Goal: Task Accomplishment & Management: Manage account settings

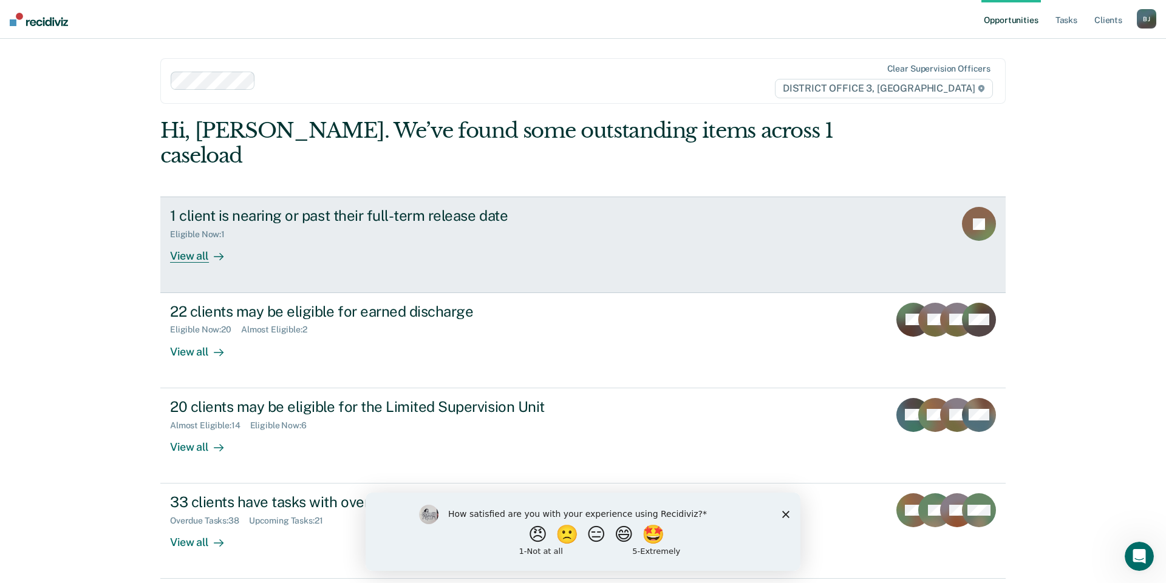
click at [188, 240] on div "View all" at bounding box center [204, 252] width 68 height 24
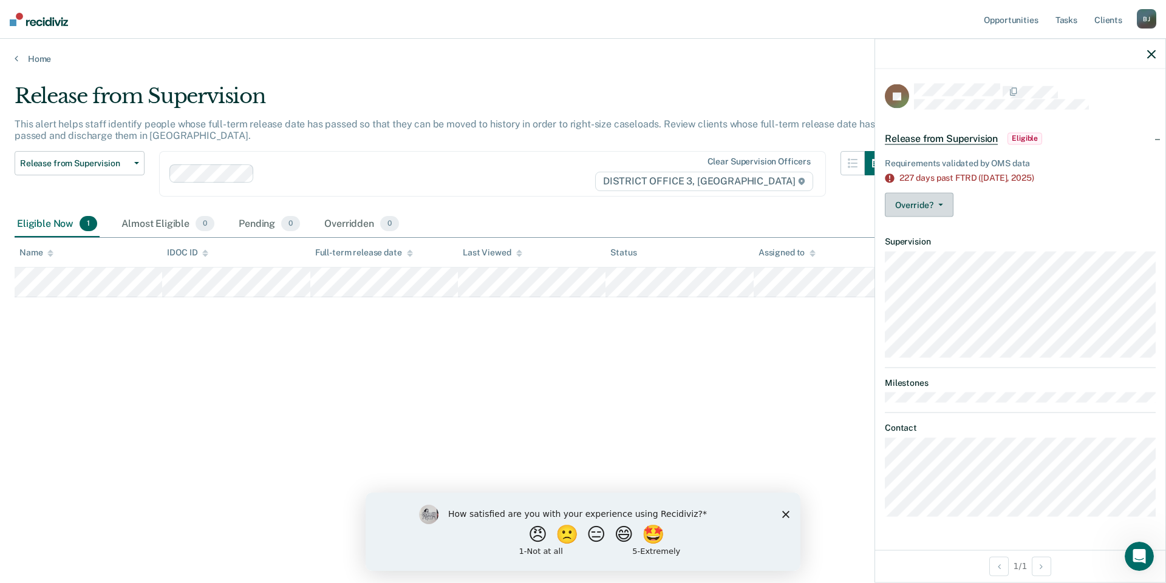
click at [942, 204] on icon "button" at bounding box center [940, 205] width 5 height 2
click at [1073, 202] on div "Override? [PERSON_NAME] Mark Overridden" at bounding box center [1020, 205] width 271 height 24
click at [1018, 142] on span "Eligible" at bounding box center [1024, 138] width 35 height 12
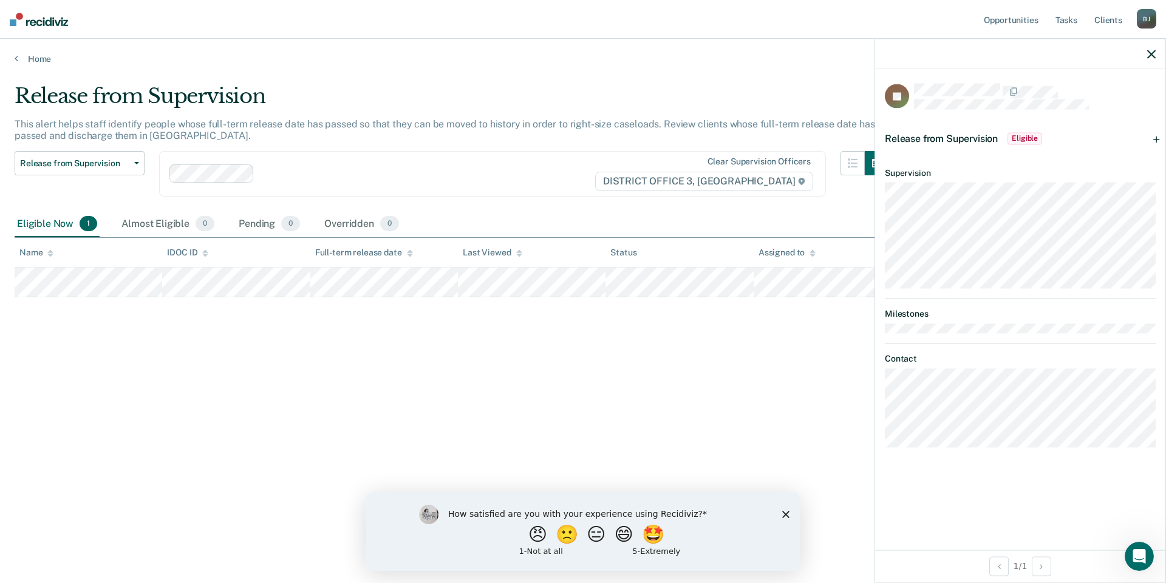
click at [1019, 141] on span "Eligible" at bounding box center [1024, 138] width 35 height 12
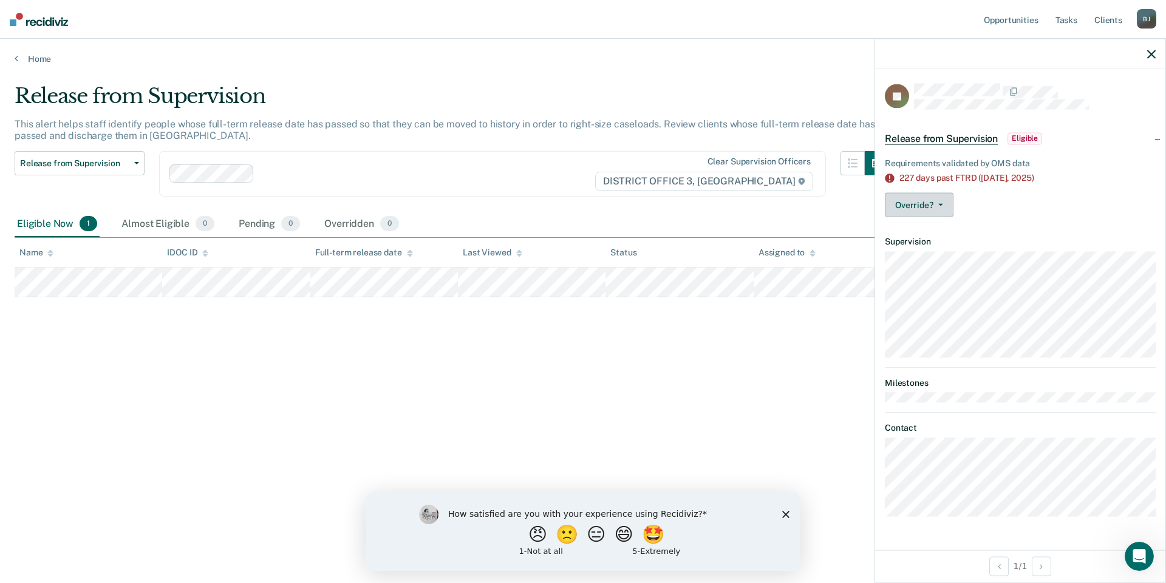
click at [944, 203] on button "Override?" at bounding box center [919, 205] width 69 height 24
click at [947, 251] on button "[PERSON_NAME]" at bounding box center [943, 253] width 117 height 19
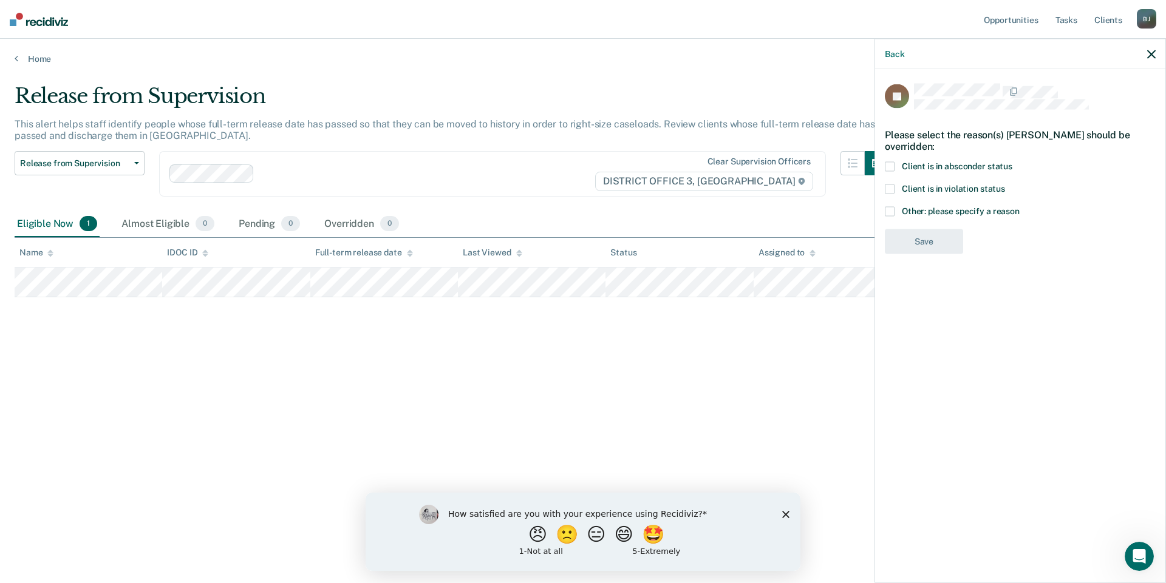
click at [890, 185] on span at bounding box center [890, 190] width 10 height 10
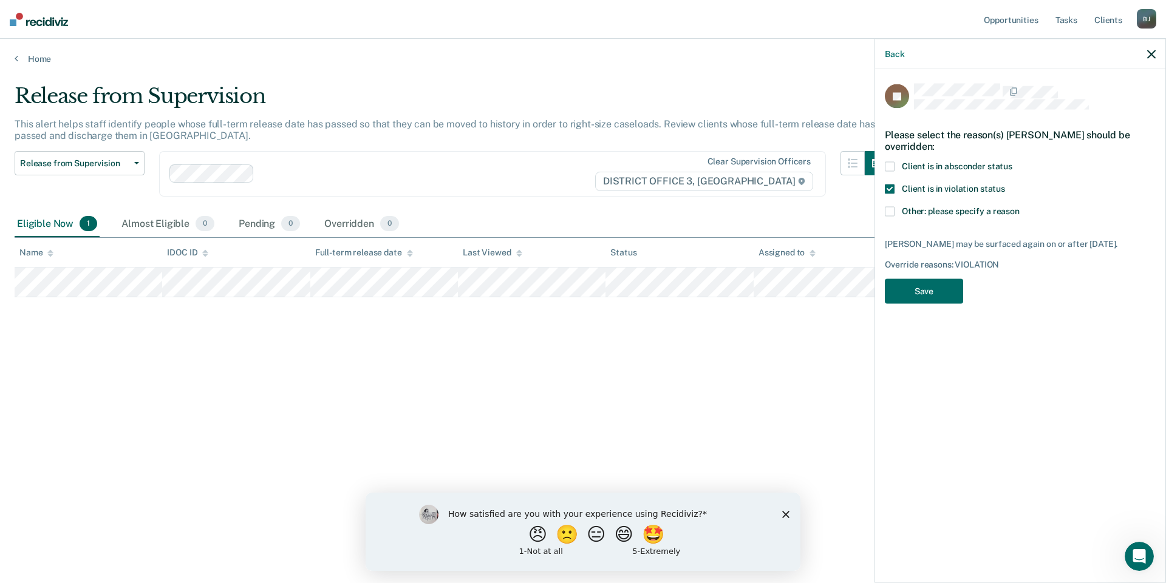
click at [889, 185] on span at bounding box center [890, 190] width 10 height 10
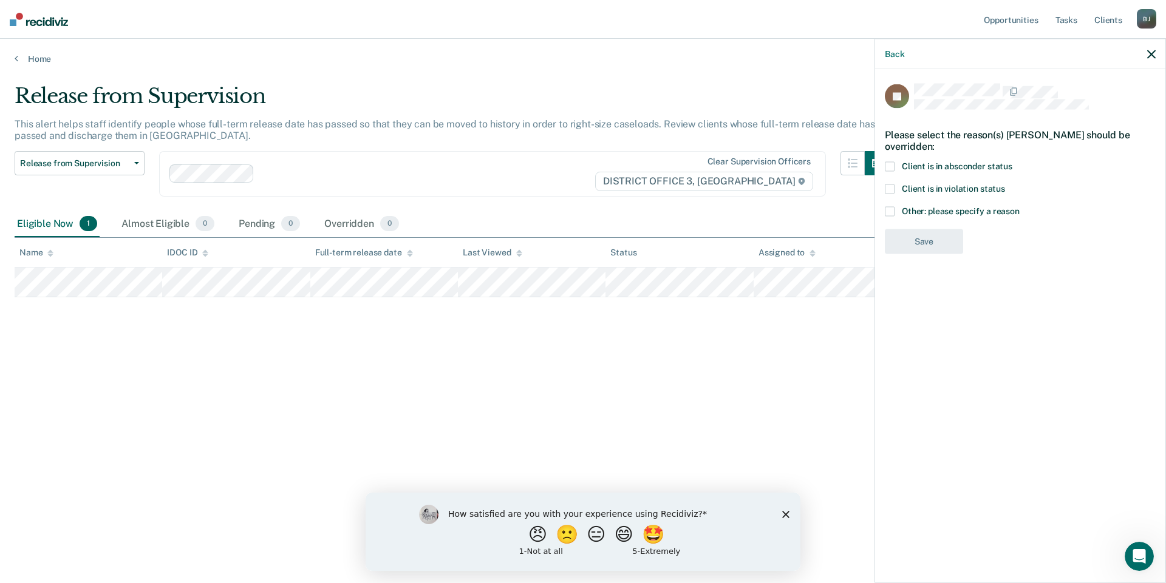
click at [891, 208] on span at bounding box center [890, 212] width 10 height 10
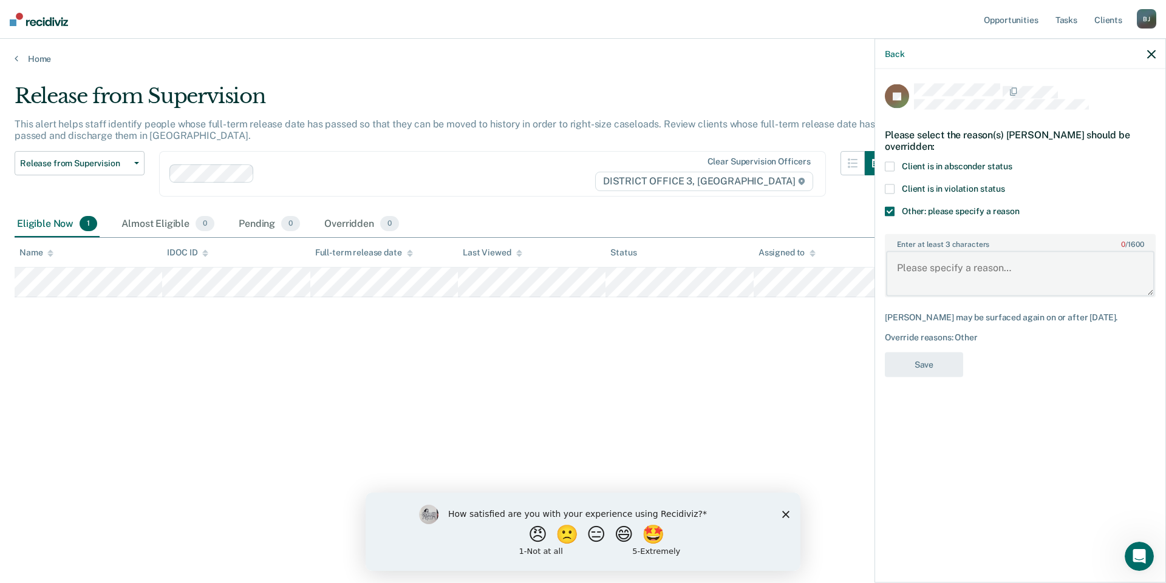
click at [961, 271] on textarea "Enter at least 3 characters 0 / 1600" at bounding box center [1020, 273] width 268 height 45
type textarea "Just released back onto probation"
click at [938, 378] on button "Save" at bounding box center [924, 365] width 78 height 25
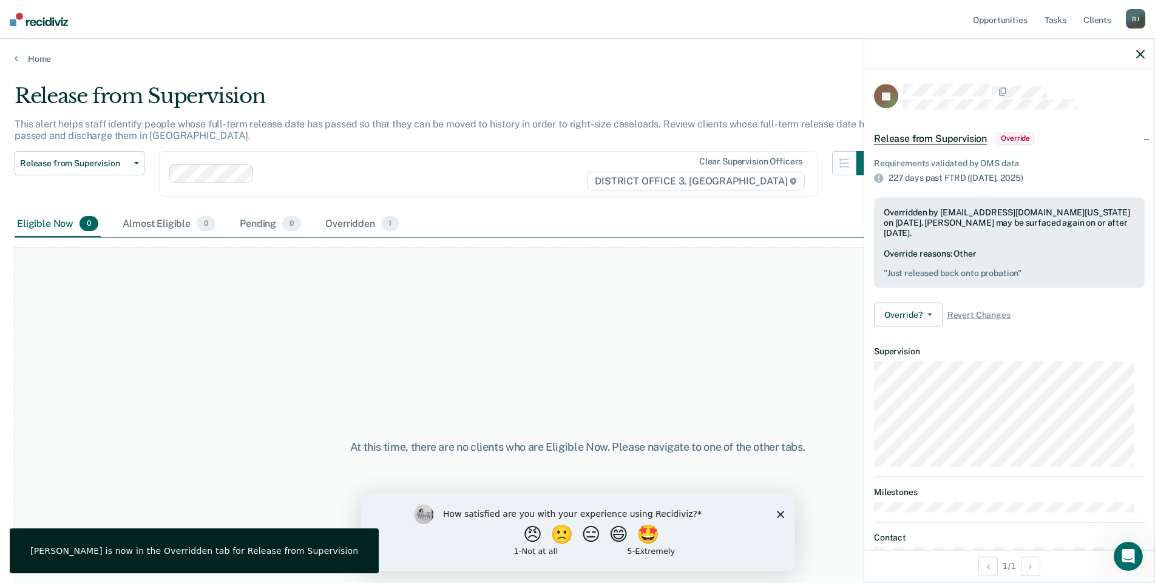
click at [1141, 53] on icon "button" at bounding box center [1141, 54] width 9 height 9
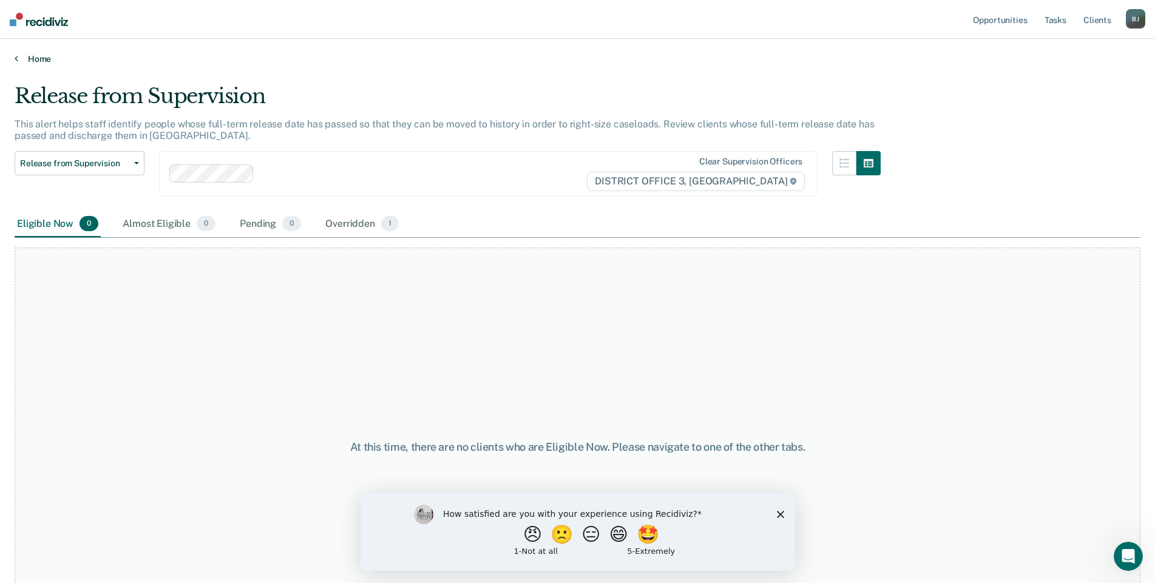
click at [34, 61] on link "Home" at bounding box center [578, 58] width 1126 height 11
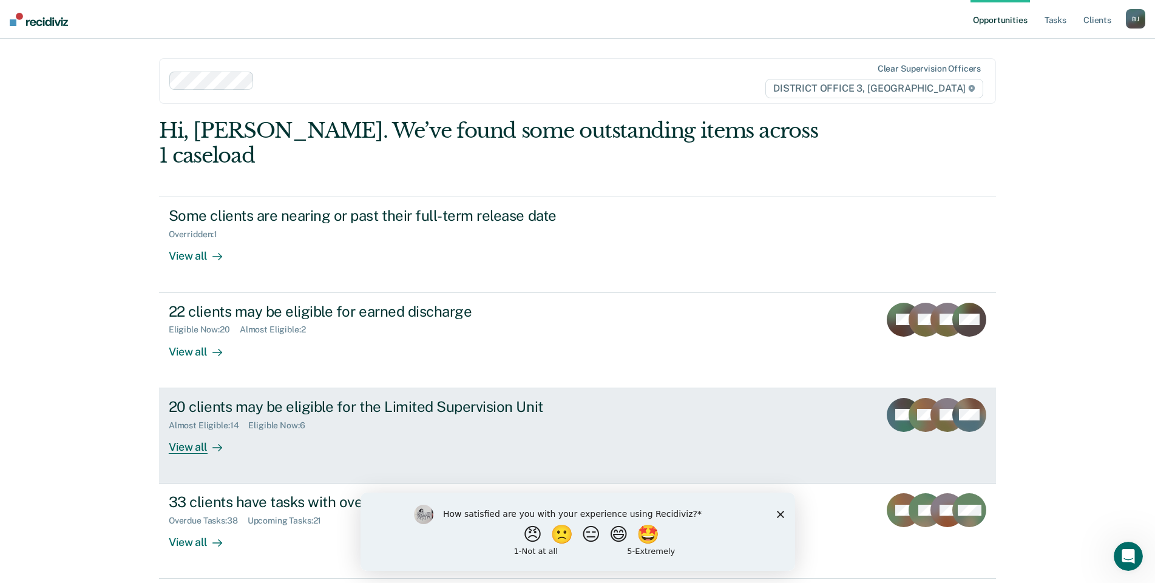
click at [373, 389] on link "20 clients may be eligible for the Limited Supervision Unit Almost Eligible : 1…" at bounding box center [577, 436] width 837 height 95
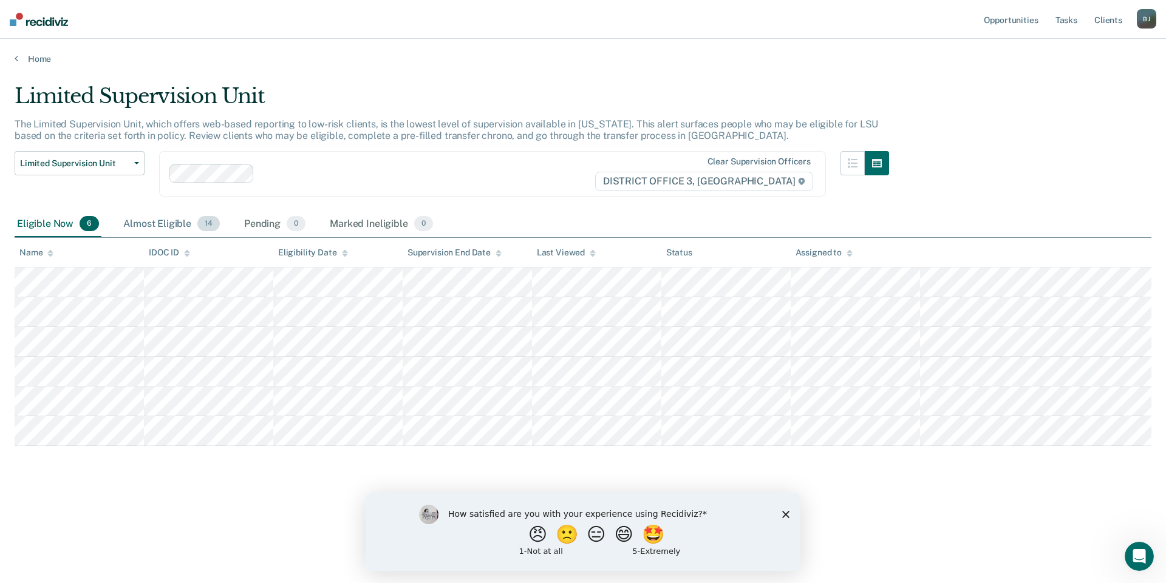
click at [163, 224] on div "Almost Eligible 14" at bounding box center [171, 224] width 101 height 27
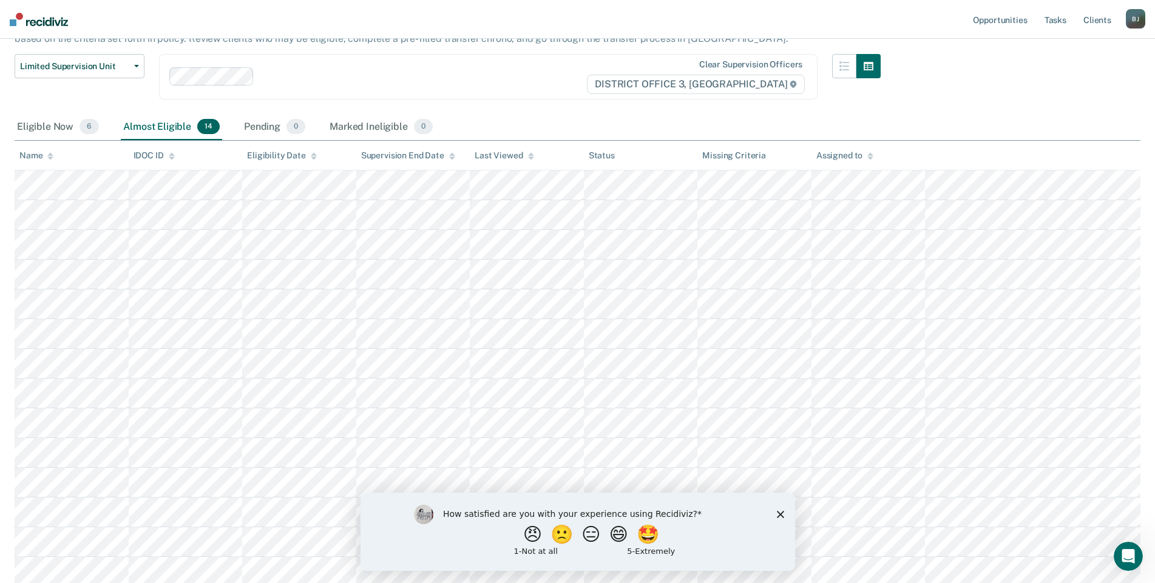
scroll to position [77, 0]
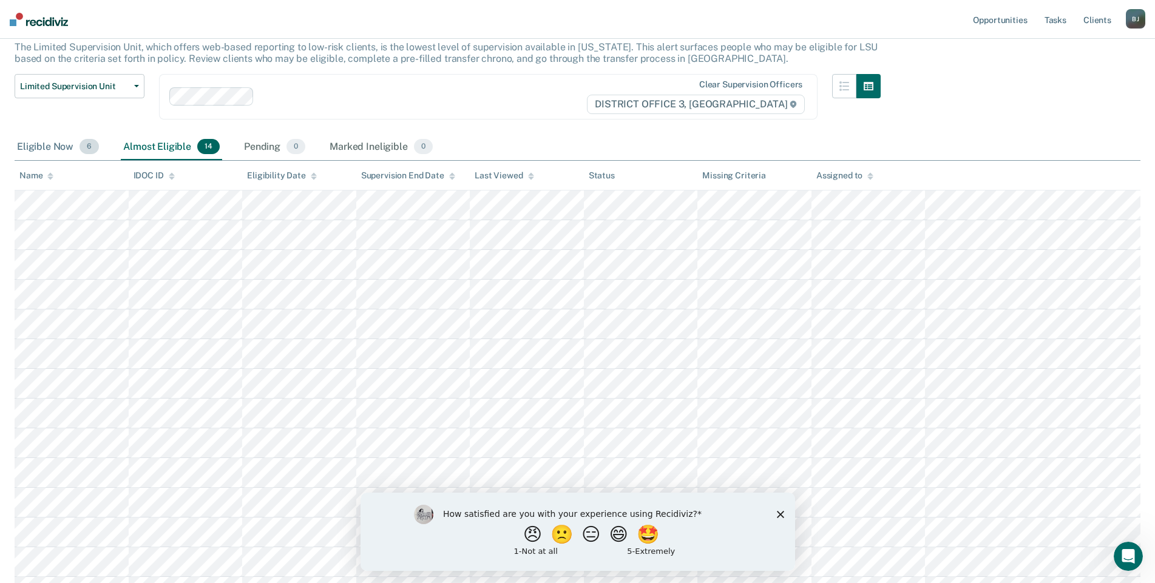
click at [45, 141] on div "Eligible Now 6" at bounding box center [58, 147] width 87 height 27
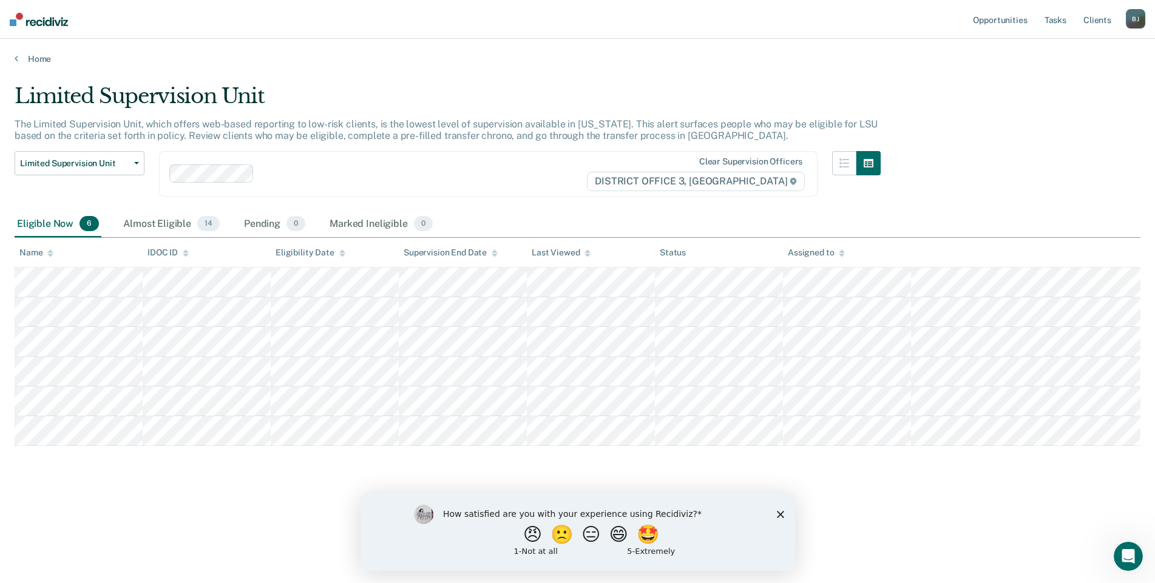
scroll to position [0, 0]
click at [150, 225] on div "Almost Eligible 14" at bounding box center [171, 224] width 101 height 27
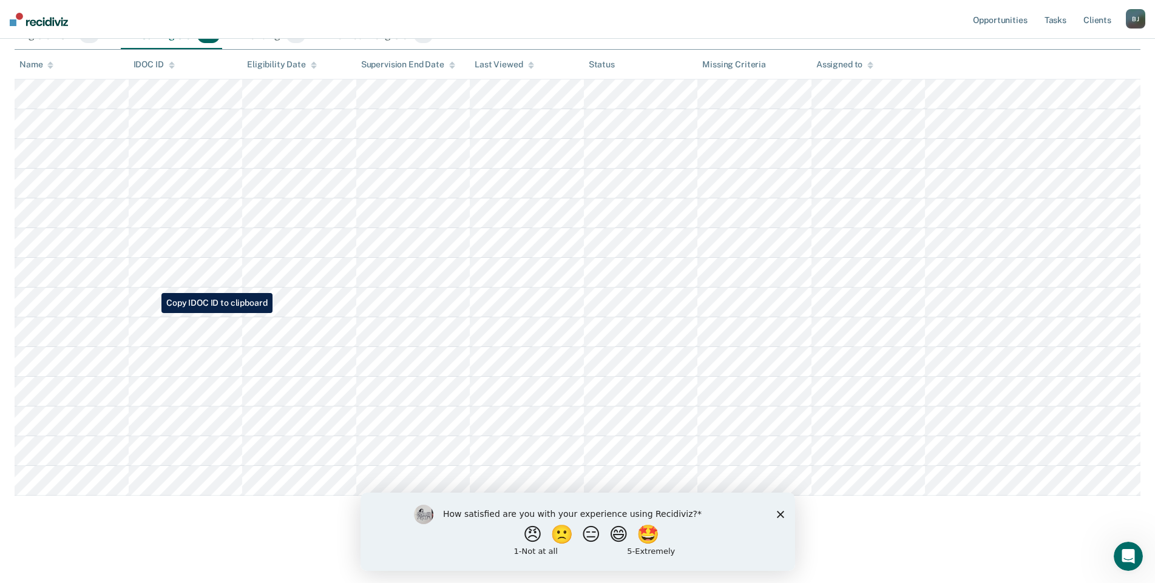
scroll to position [199, 0]
click at [780, 512] on icon "Close survey" at bounding box center [780, 514] width 7 height 7
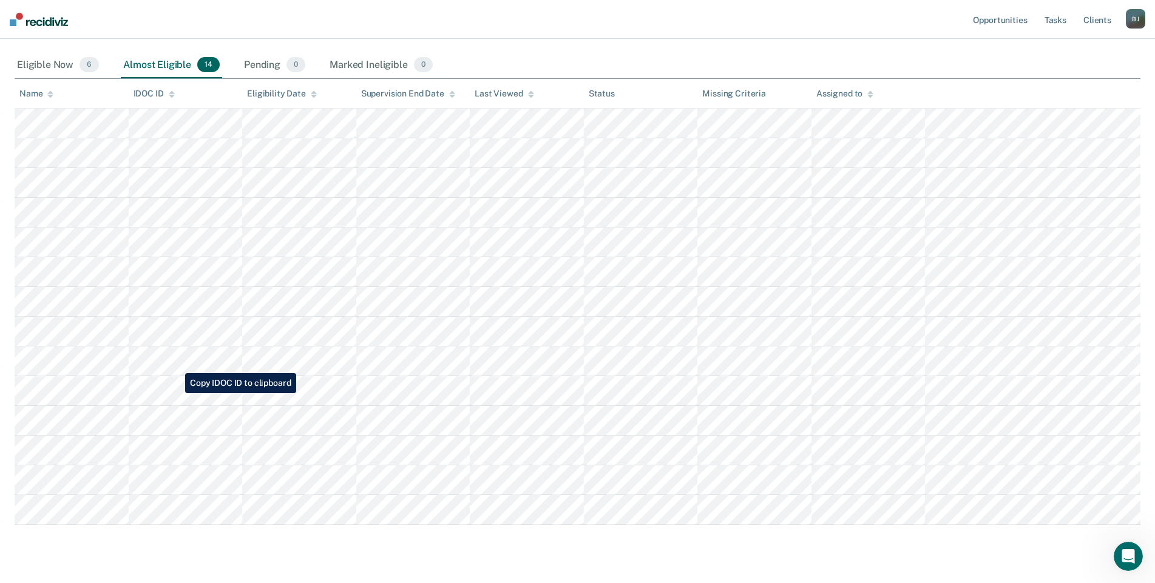
scroll to position [138, 0]
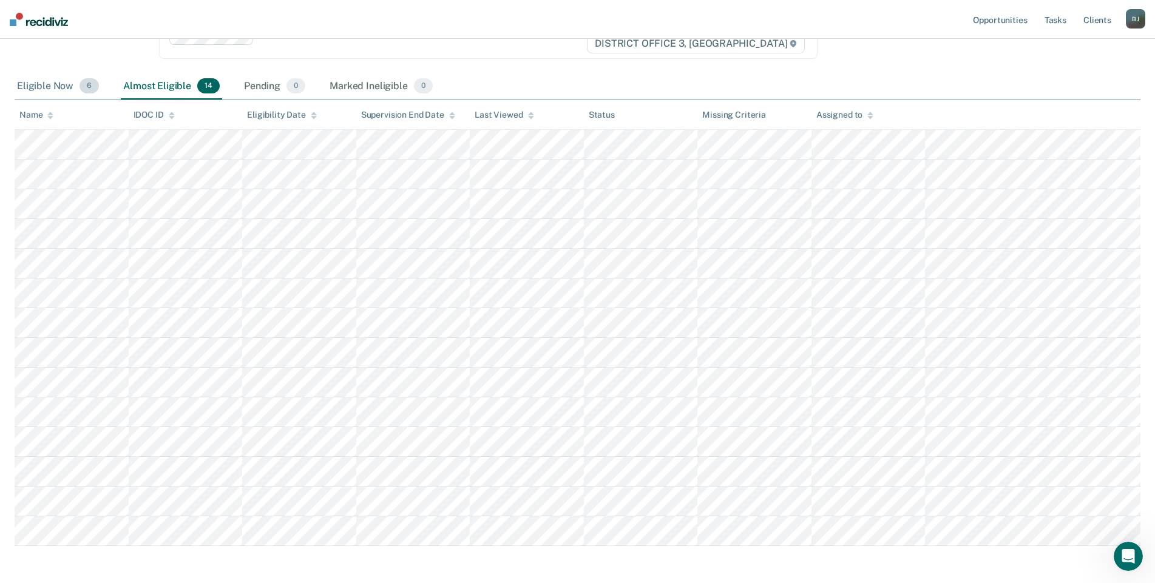
click at [57, 87] on div "Eligible Now 6" at bounding box center [58, 86] width 87 height 27
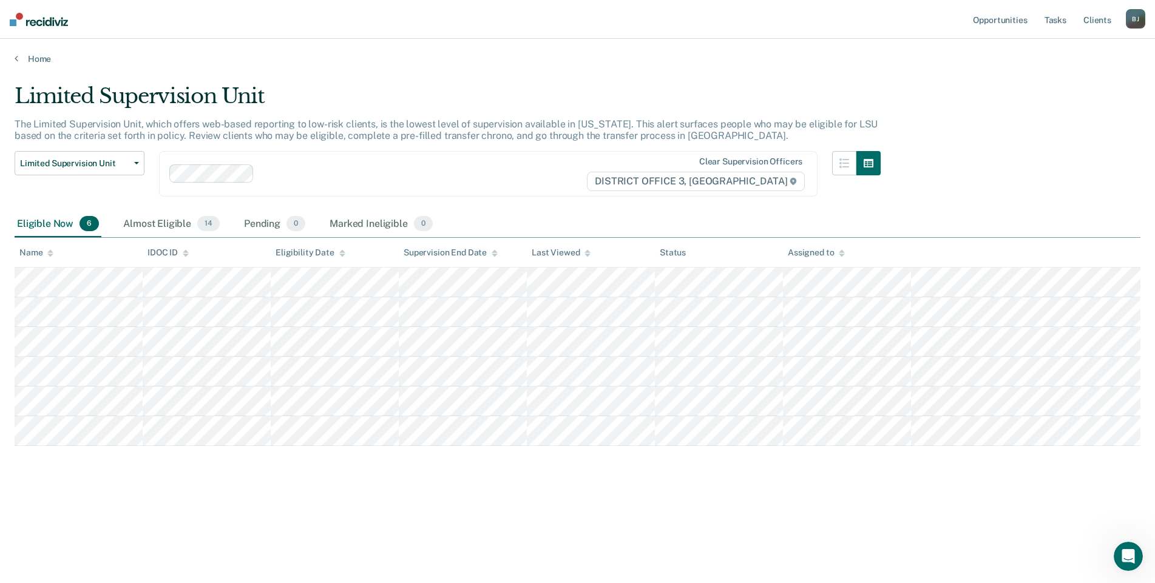
scroll to position [0, 0]
click at [27, 58] on link "Home" at bounding box center [583, 58] width 1137 height 11
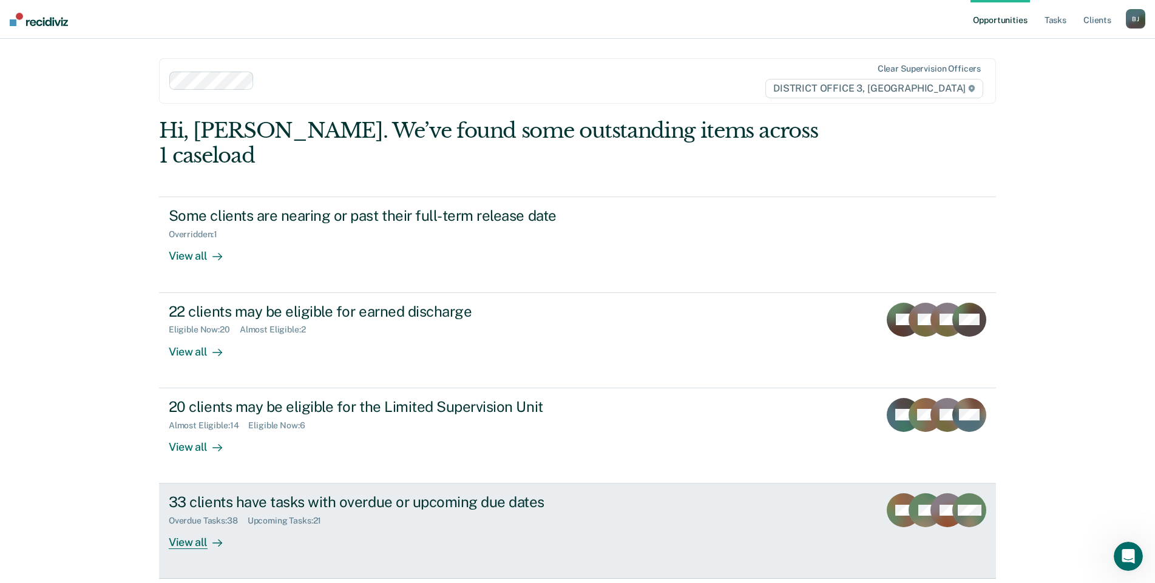
click at [186, 526] on div "View all" at bounding box center [203, 538] width 68 height 24
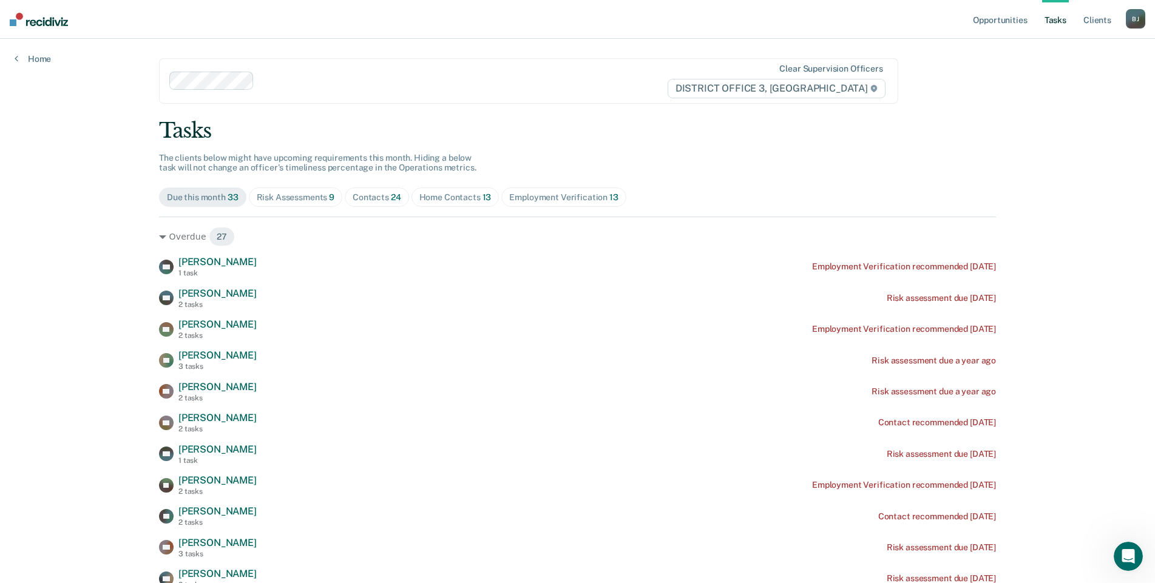
click at [1138, 21] on div "[PERSON_NAME]" at bounding box center [1135, 18] width 19 height 19
click at [1091, 18] on link "Client s" at bounding box center [1097, 19] width 33 height 39
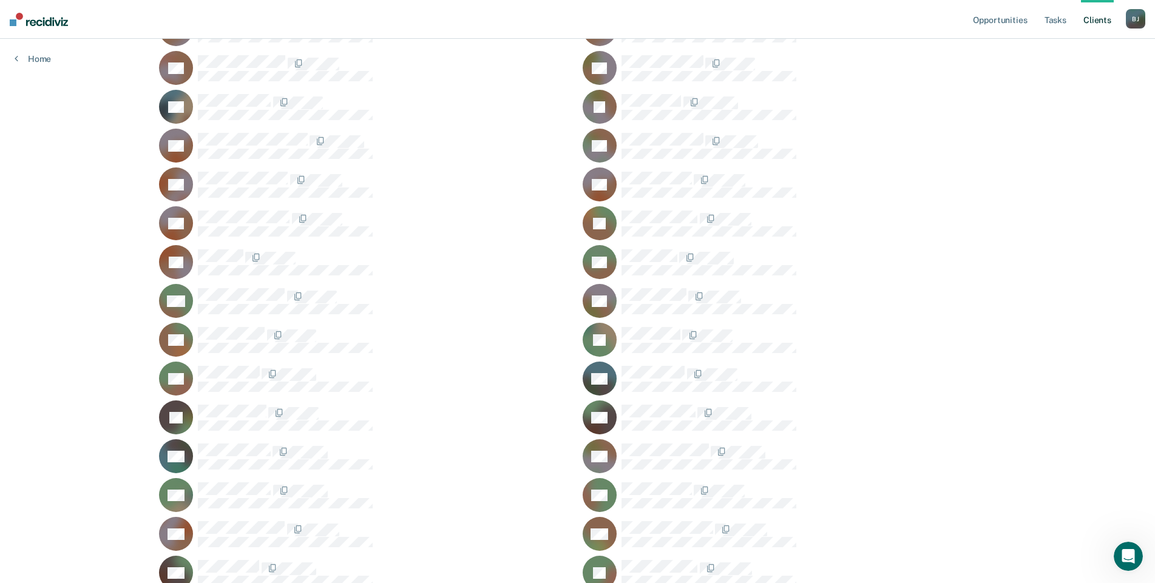
scroll to position [243, 0]
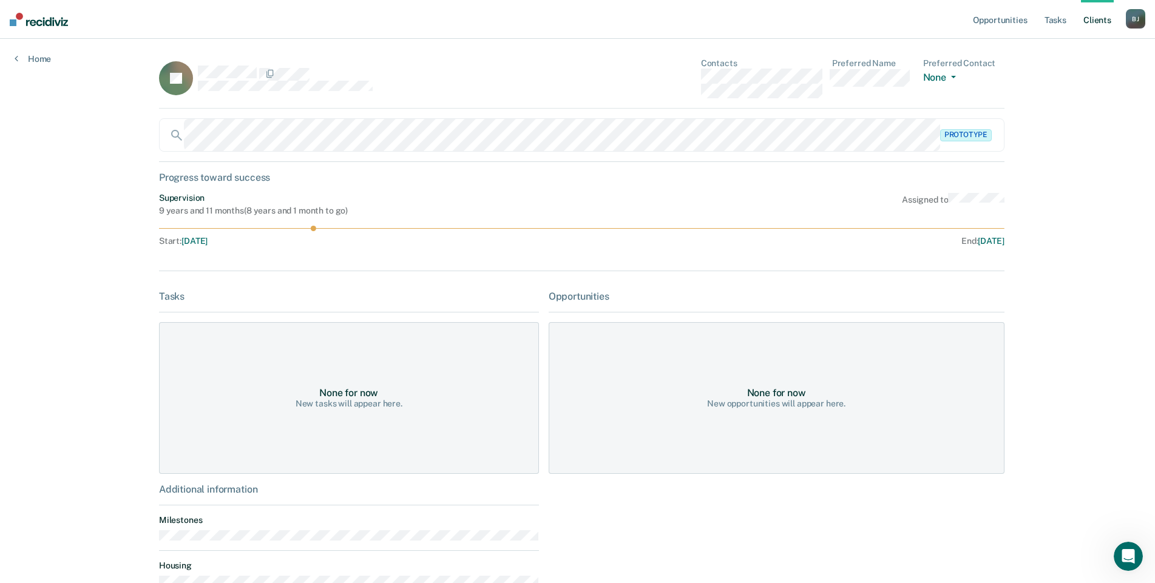
click at [976, 134] on div "Prototype" at bounding box center [582, 134] width 846 height 33
